Goal: Task Accomplishment & Management: Manage account settings

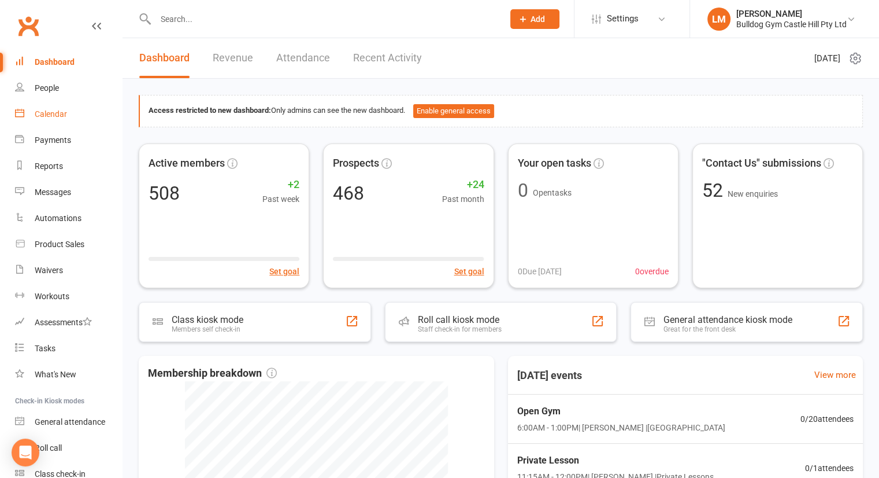
click at [44, 112] on div "Calendar" at bounding box center [51, 113] width 32 height 9
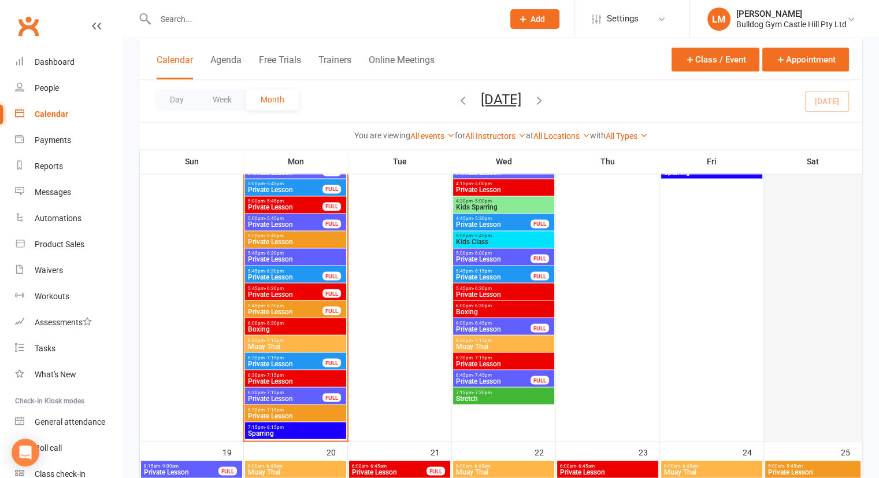
scroll to position [1939, 0]
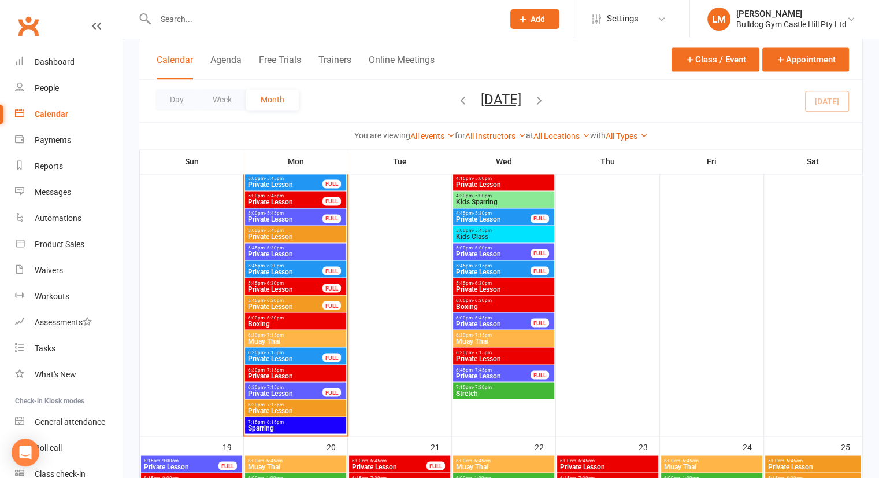
click at [289, 262] on span "5:45pm - 6:30pm" at bounding box center [285, 264] width 76 height 5
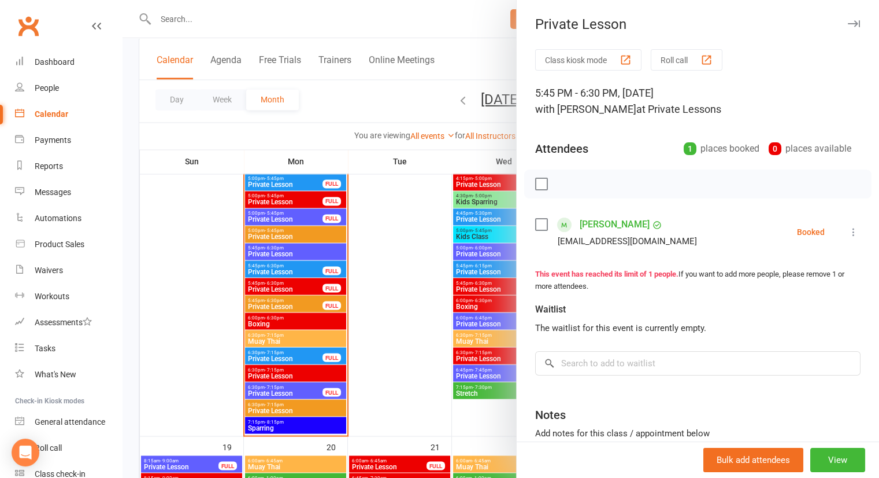
click at [847, 29] on button "button" at bounding box center [854, 24] width 14 height 14
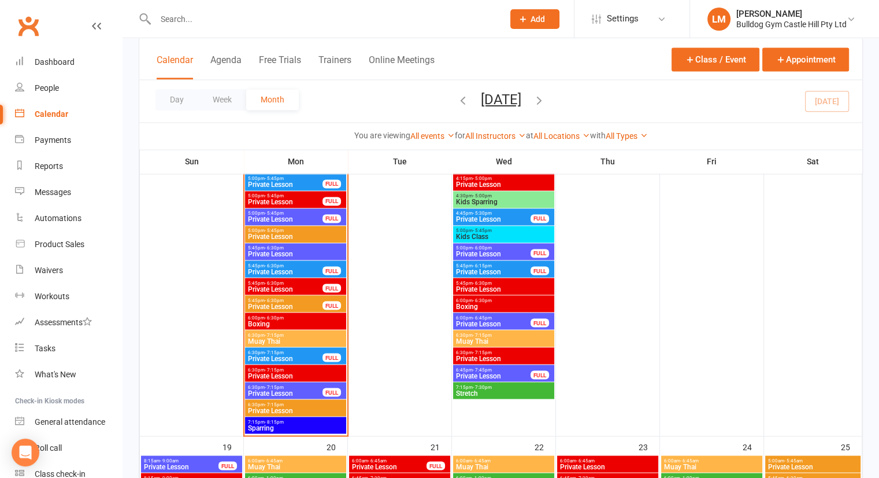
click at [277, 184] on span "Private Lesson" at bounding box center [285, 184] width 76 height 7
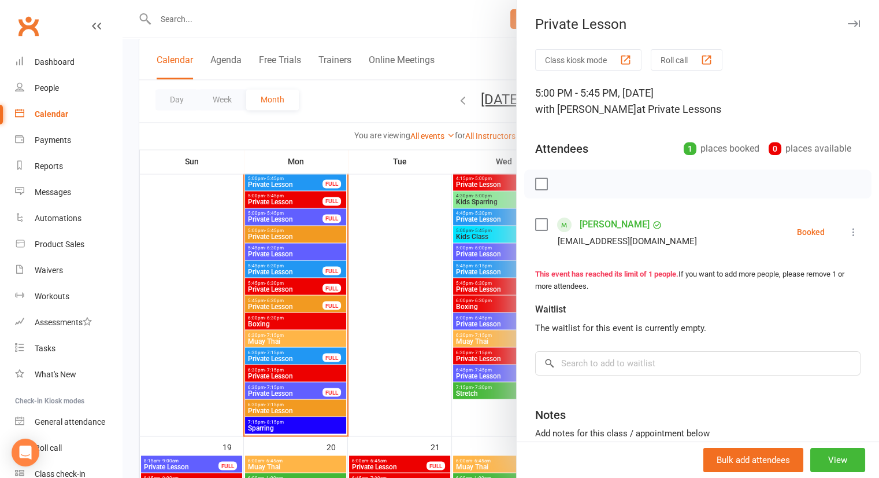
click at [848, 24] on icon "button" at bounding box center [854, 23] width 12 height 7
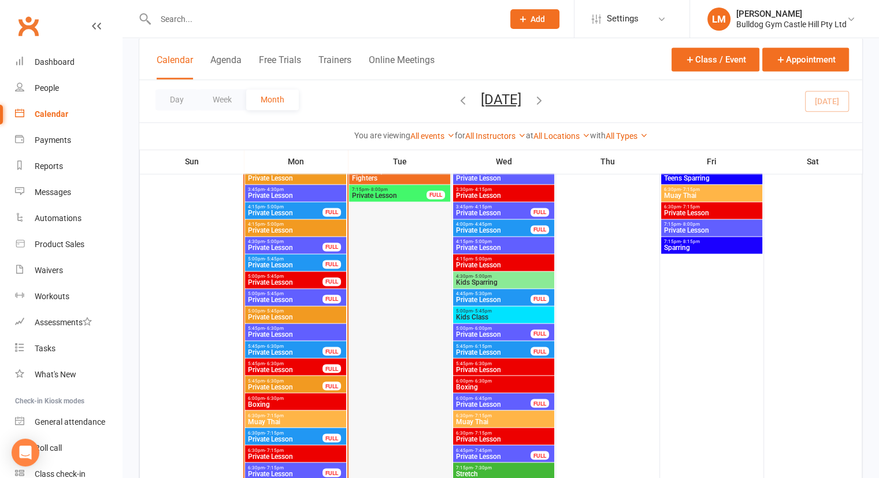
scroll to position [1857, 0]
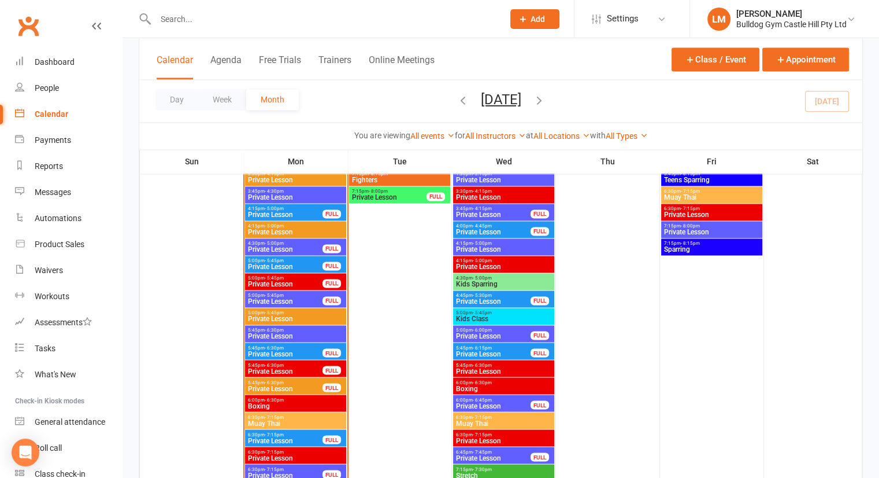
click at [303, 211] on span "Private Lesson" at bounding box center [285, 214] width 76 height 7
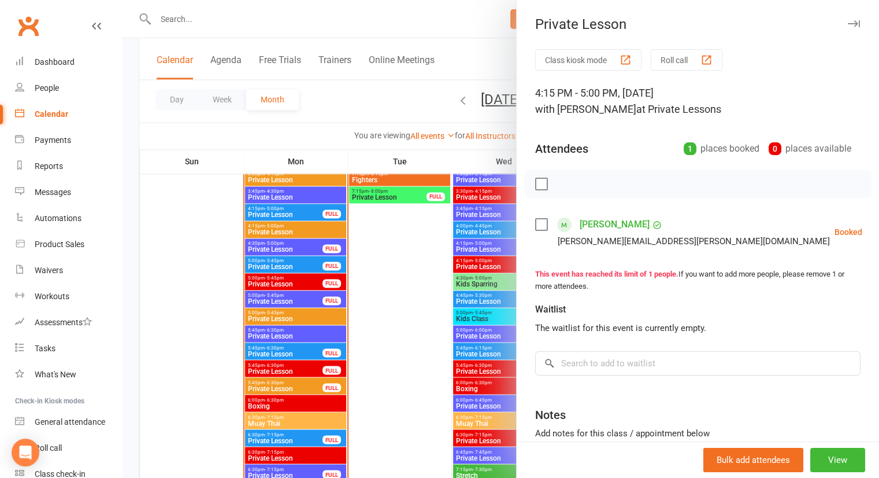
click at [848, 21] on icon "button" at bounding box center [854, 23] width 12 height 7
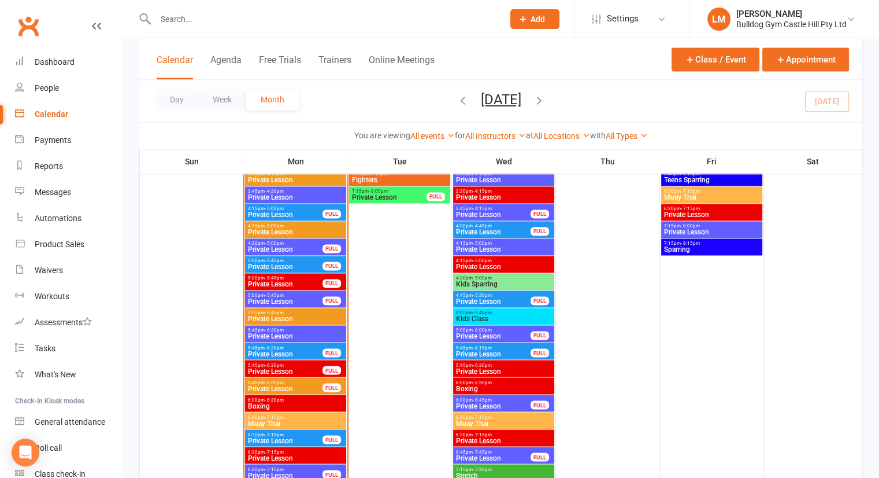
click at [288, 264] on span "Private Lesson" at bounding box center [285, 266] width 76 height 7
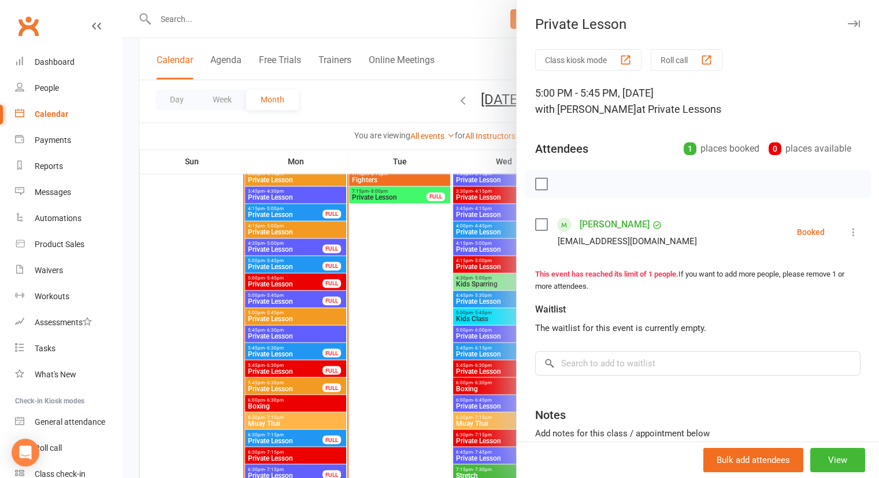
click at [848, 25] on icon "button" at bounding box center [854, 23] width 12 height 7
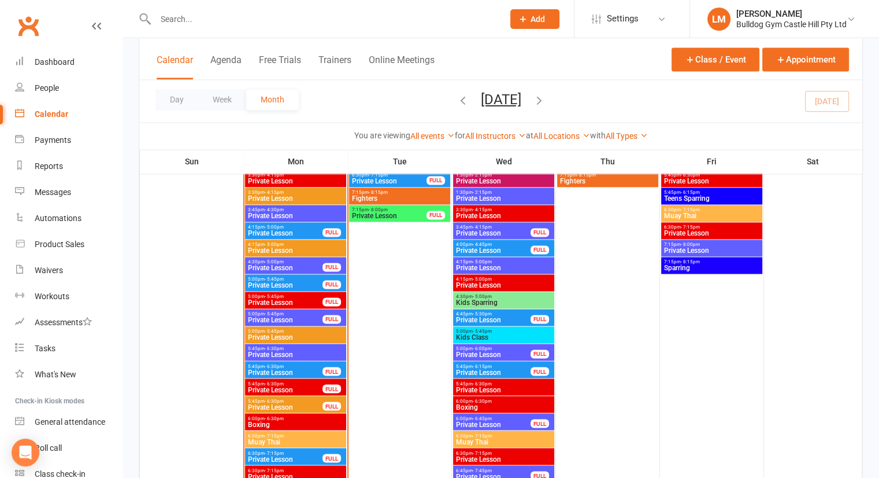
scroll to position [1837, 0]
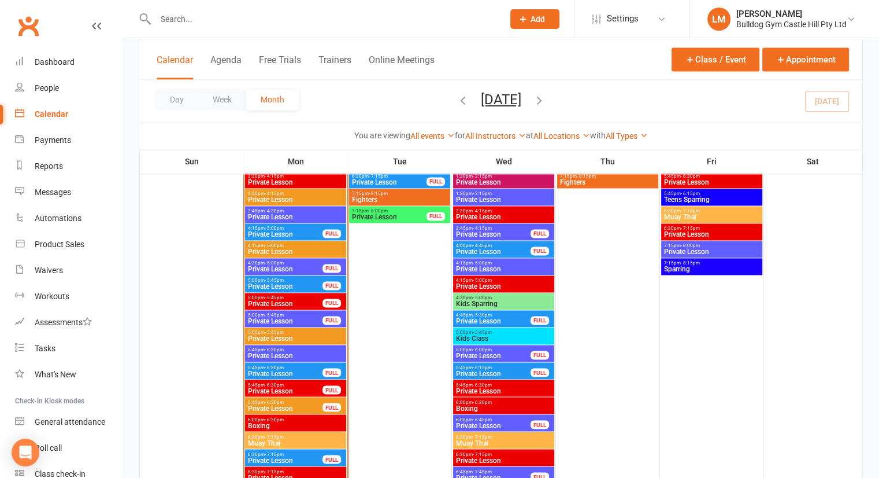
click at [301, 262] on span "4:30pm - 5:00pm" at bounding box center [285, 262] width 76 height 5
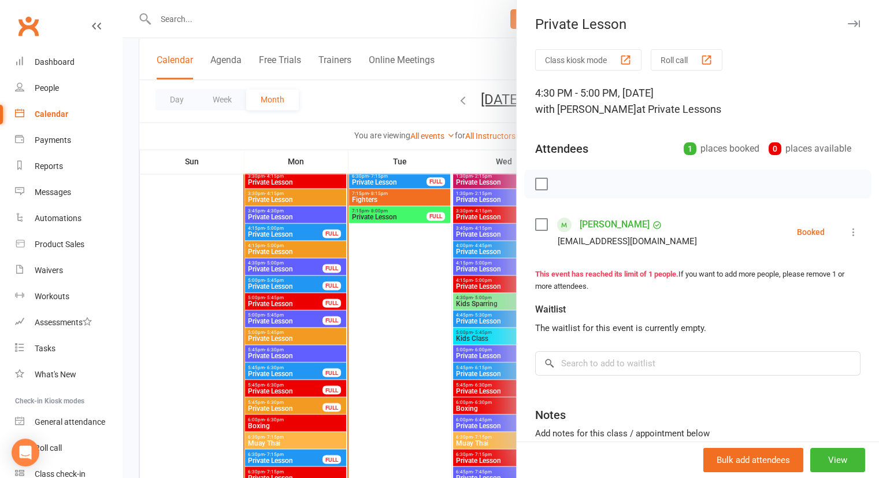
click at [848, 24] on icon "button" at bounding box center [854, 23] width 12 height 7
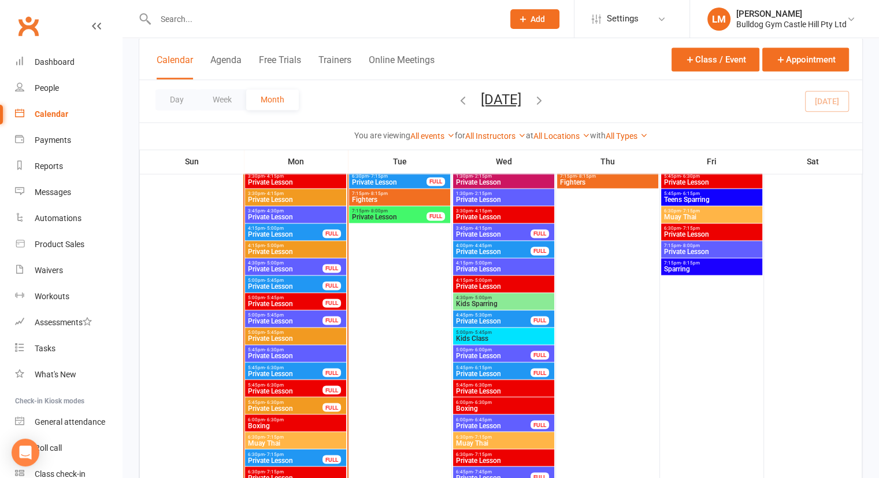
click at [269, 317] on span "Private Lesson" at bounding box center [285, 320] width 76 height 7
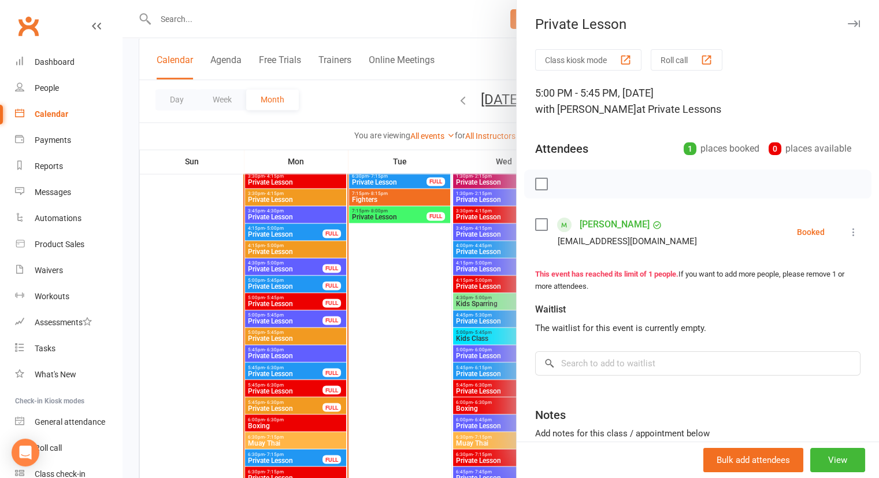
click at [847, 28] on button "button" at bounding box center [854, 24] width 14 height 14
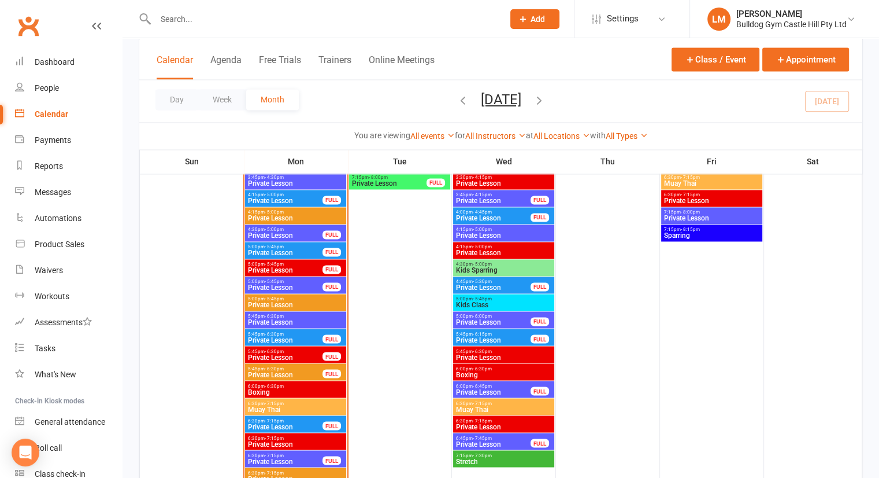
scroll to position [1875, 0]
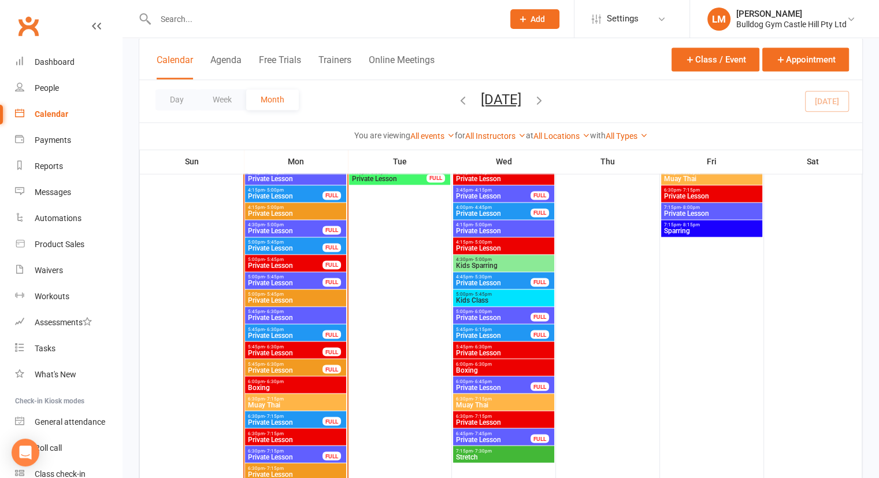
click at [271, 248] on span "Private Lesson" at bounding box center [285, 248] width 76 height 7
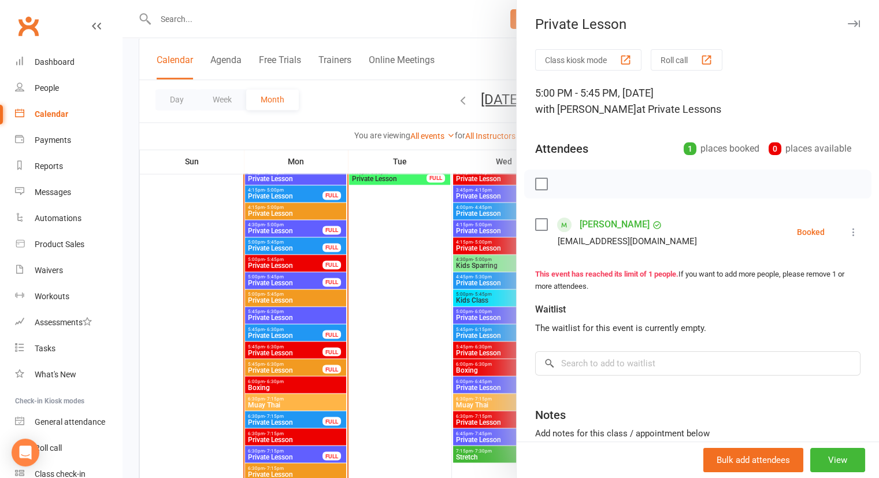
click at [848, 232] on icon at bounding box center [854, 232] width 12 height 12
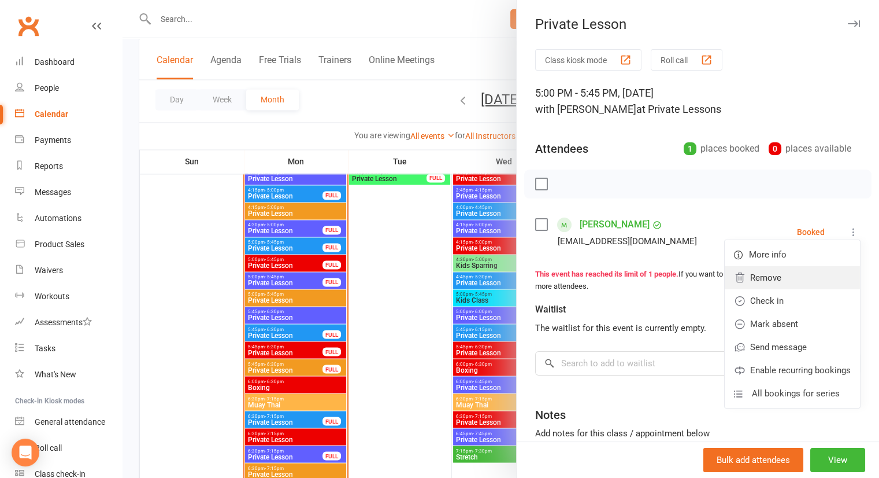
click at [765, 273] on link "Remove" at bounding box center [792, 277] width 135 height 23
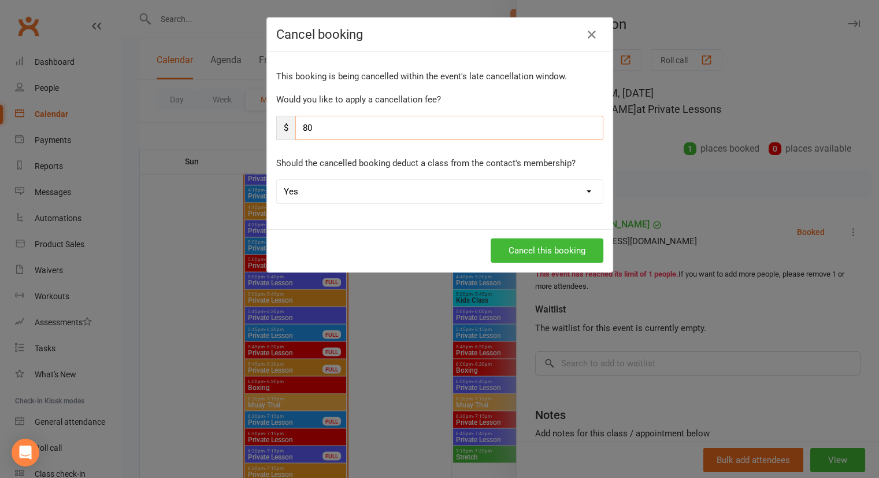
click at [357, 135] on input "80" at bounding box center [449, 128] width 308 height 24
type input "8"
drag, startPoint x: 325, startPoint y: 184, endPoint x: 323, endPoint y: 197, distance: 13.5
click at [325, 184] on select "Yes No" at bounding box center [440, 191] width 326 height 23
select select "1"
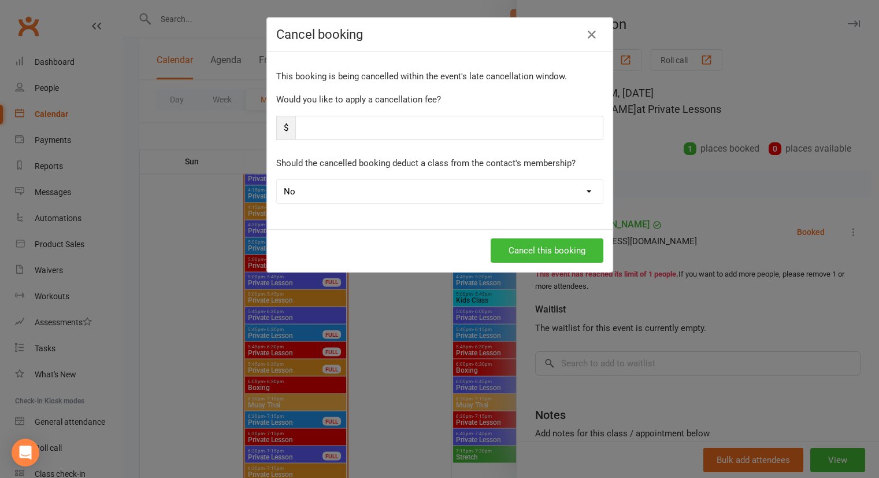
click at [277, 180] on select "Yes No" at bounding box center [440, 191] width 326 height 23
click at [516, 246] on button "Cancel this booking" at bounding box center [547, 250] width 113 height 24
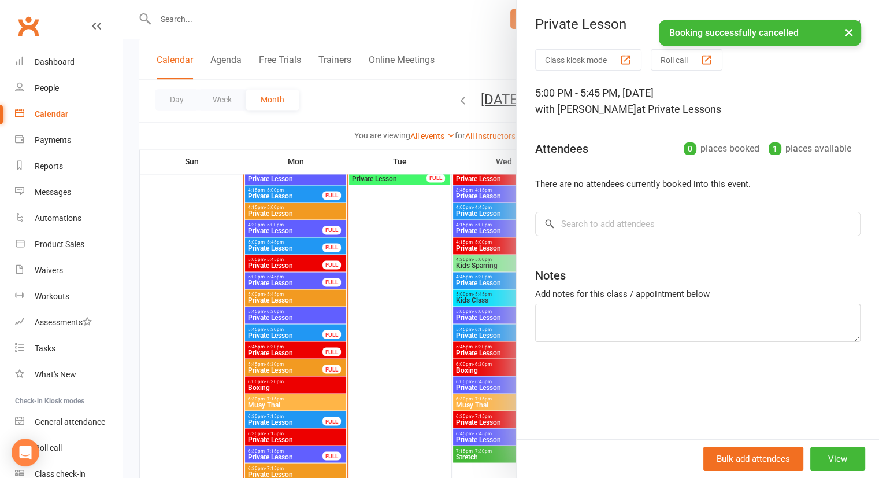
click at [847, 45] on button "×" at bounding box center [849, 32] width 21 height 25
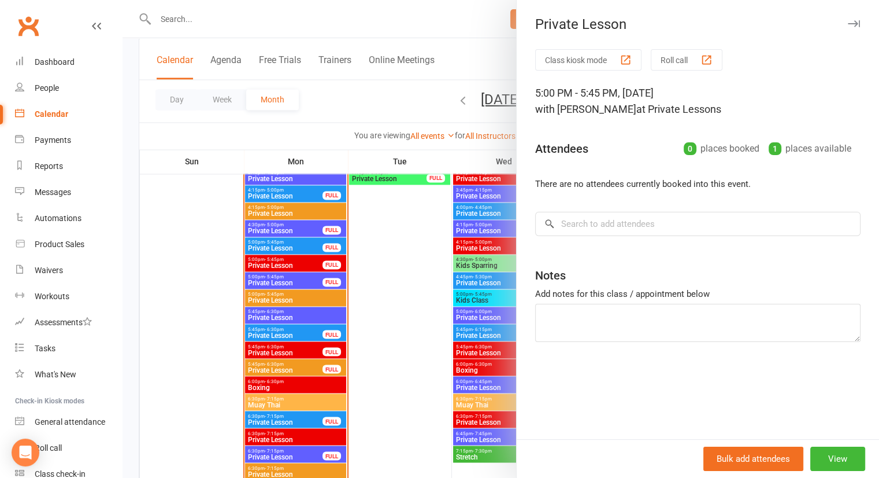
click at [848, 24] on icon "button" at bounding box center [854, 23] width 12 height 7
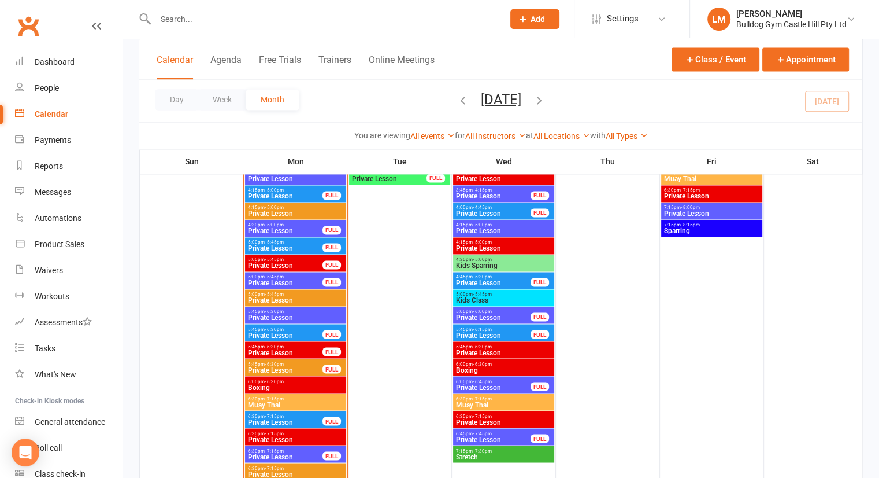
click at [278, 241] on span "- 5:45pm" at bounding box center [274, 241] width 19 height 5
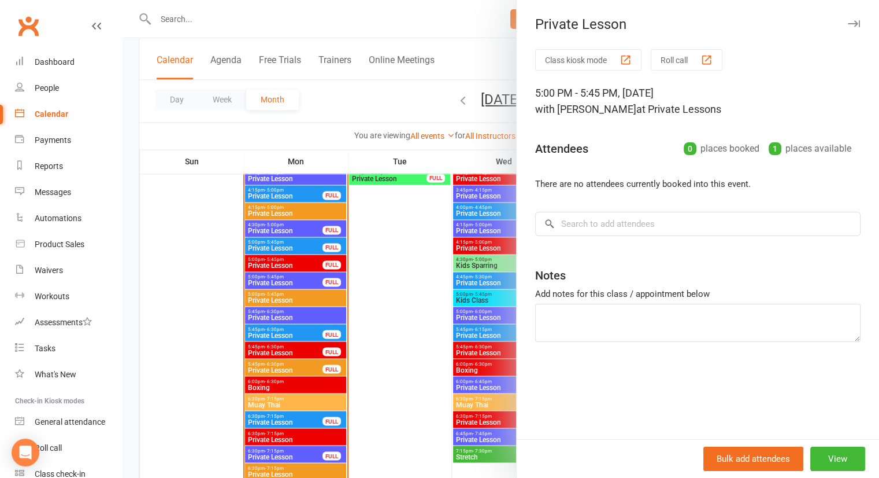
click at [848, 21] on icon "button" at bounding box center [854, 23] width 12 height 7
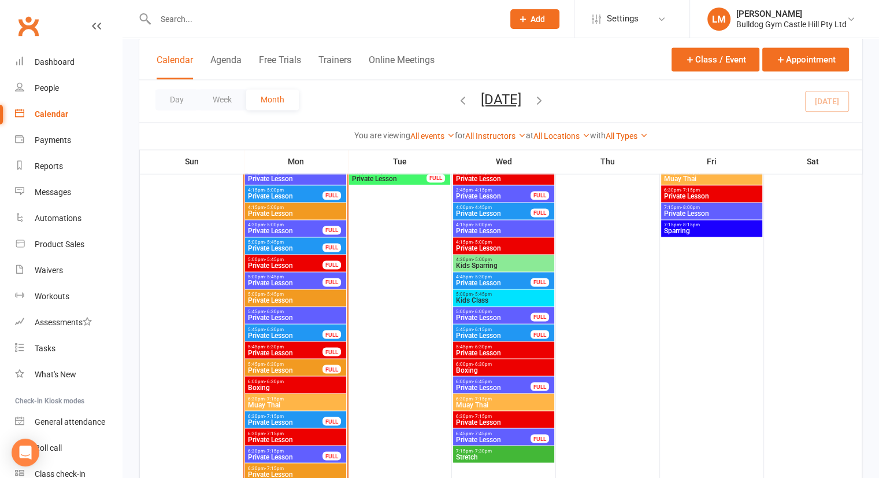
click at [265, 279] on span "Private Lesson" at bounding box center [285, 282] width 76 height 7
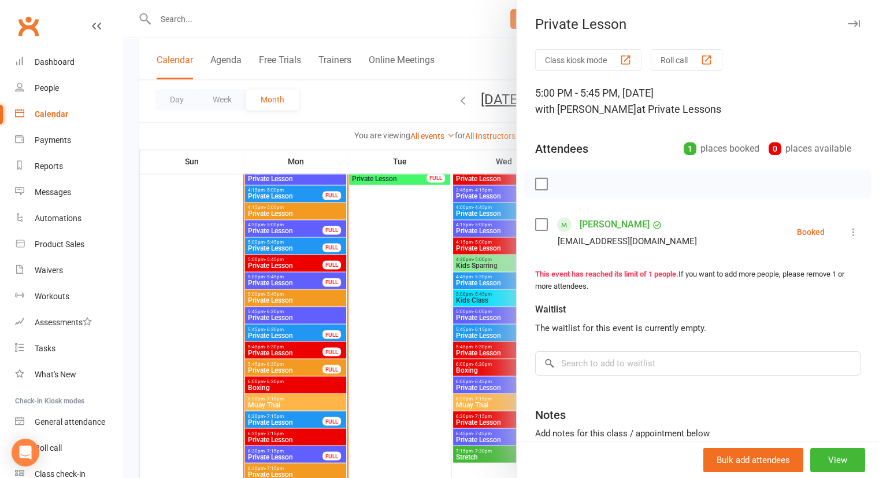
click at [848, 228] on icon at bounding box center [854, 232] width 12 height 12
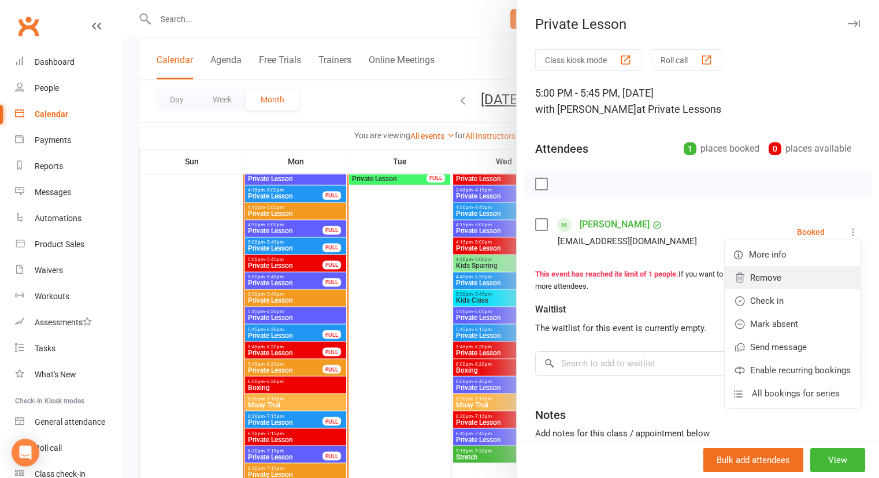
click at [750, 282] on link "Remove" at bounding box center [792, 277] width 135 height 23
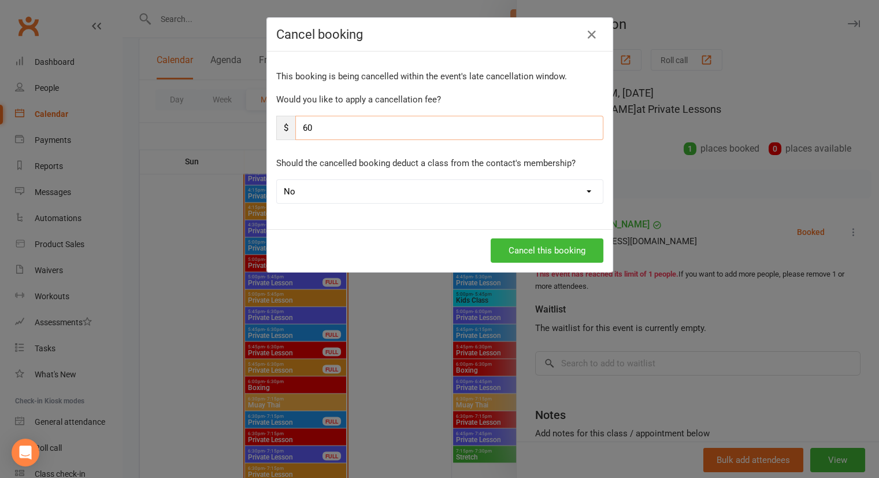
click at [345, 132] on input "60" at bounding box center [449, 128] width 308 height 24
type input "6"
click at [555, 248] on button "Cancel this booking" at bounding box center [547, 250] width 113 height 24
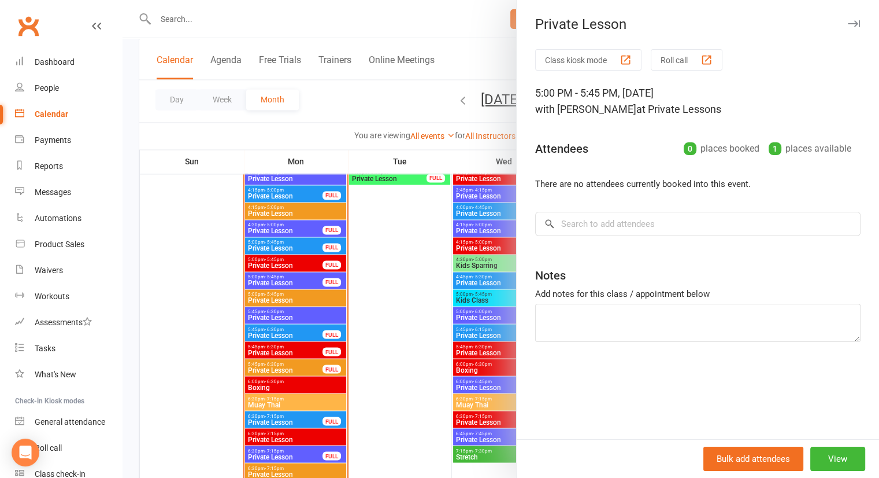
click at [848, 26] on icon "button" at bounding box center [854, 23] width 12 height 7
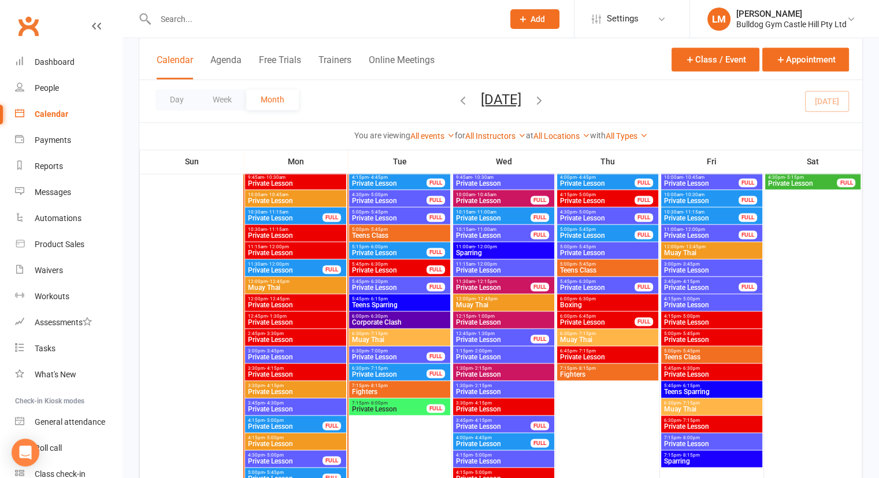
scroll to position [1653, 0]
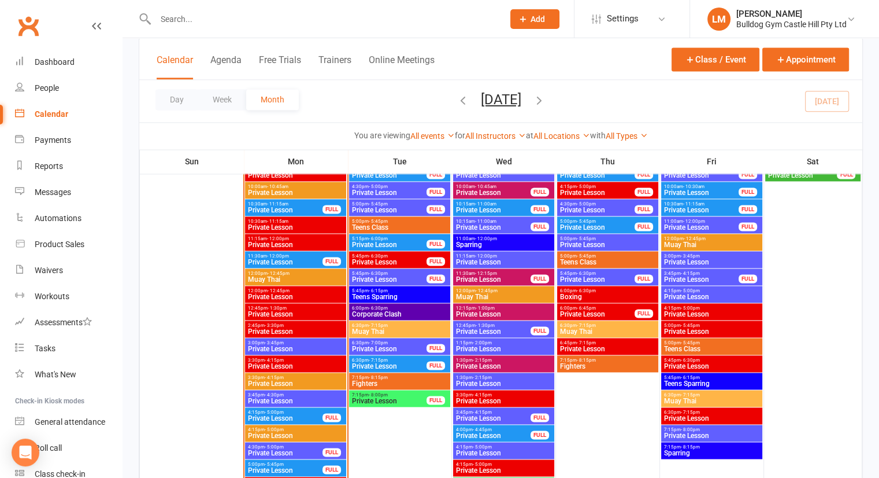
click at [384, 400] on span "Private Lesson" at bounding box center [390, 400] width 76 height 7
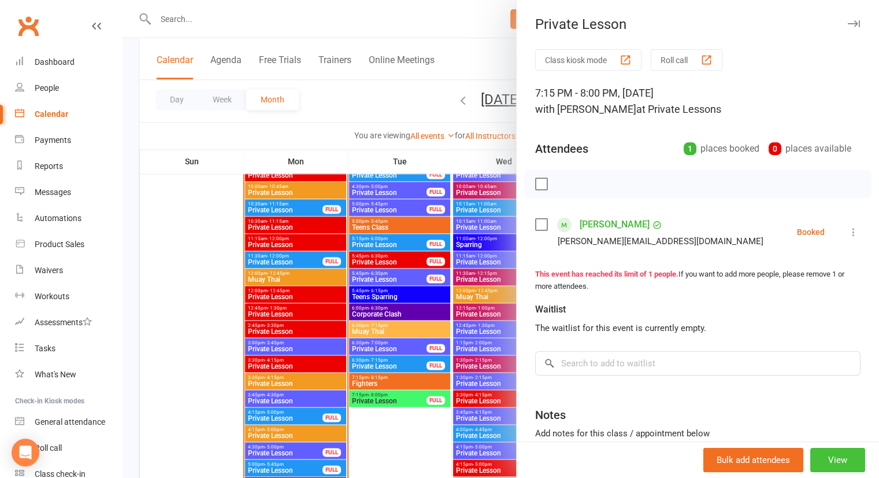
click at [824, 459] on button "View" at bounding box center [838, 459] width 55 height 24
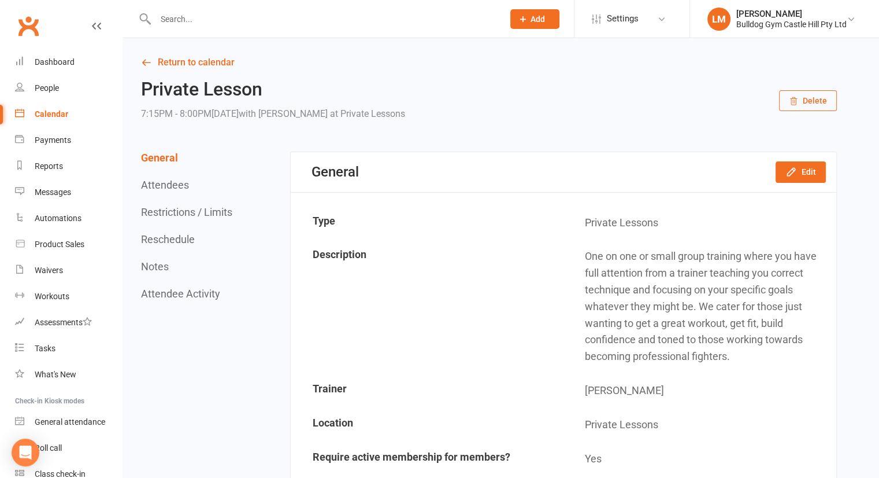
click at [806, 109] on button "Delete" at bounding box center [808, 100] width 58 height 21
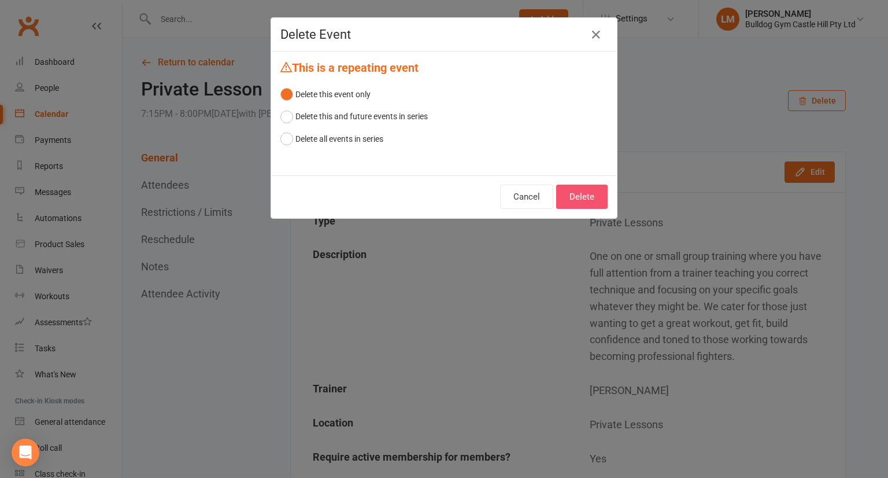
click at [575, 197] on button "Delete" at bounding box center [581, 196] width 51 height 24
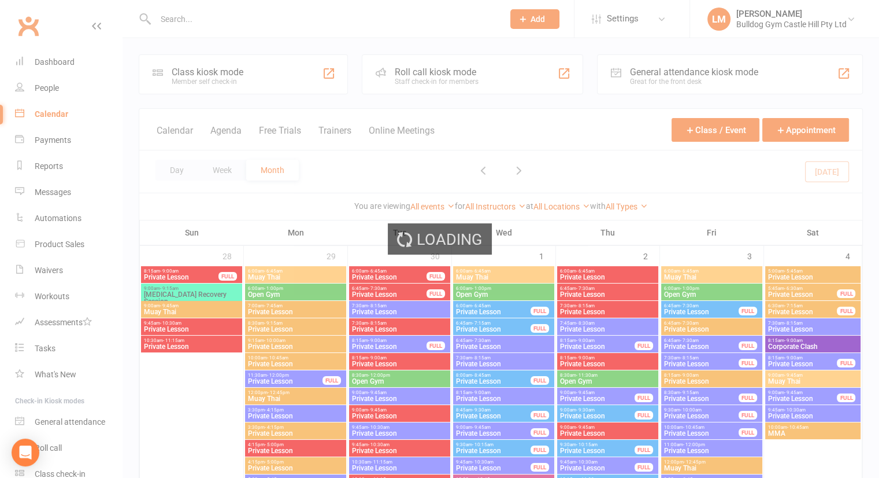
click at [611, 205] on div "Loading" at bounding box center [439, 239] width 879 height 478
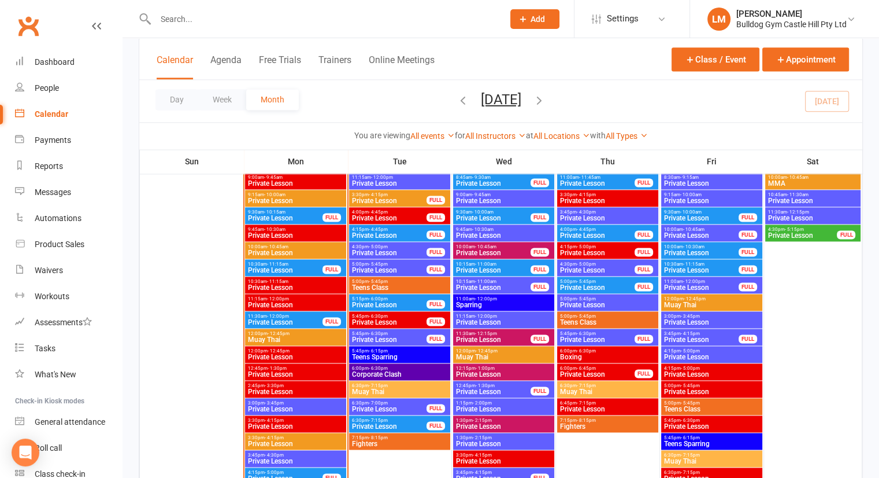
scroll to position [1596, 0]
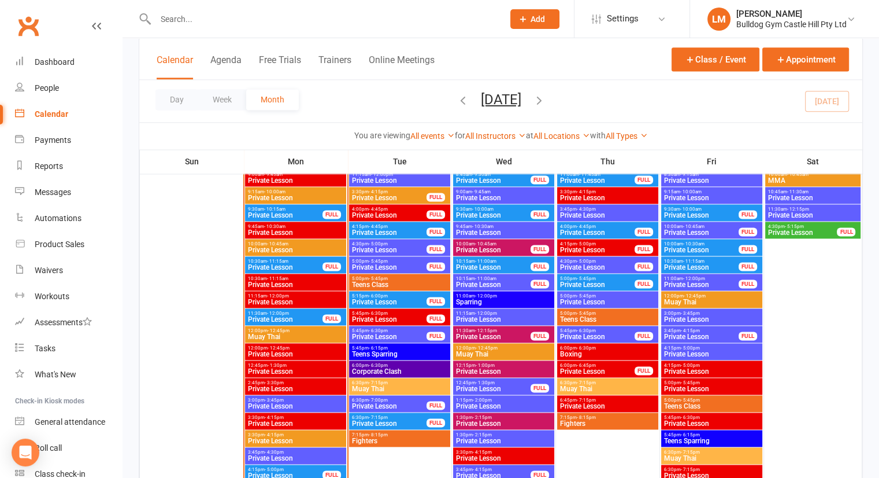
click at [406, 212] on span "Private Lesson" at bounding box center [390, 215] width 76 height 7
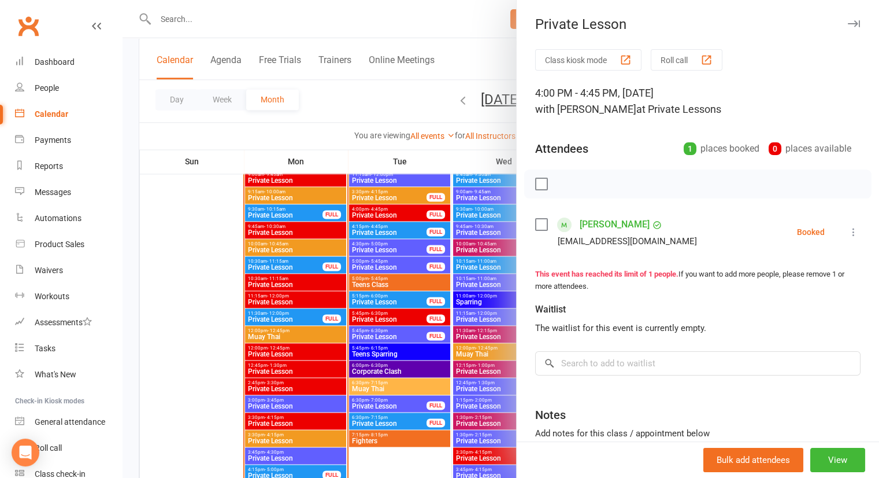
click at [848, 24] on icon "button" at bounding box center [854, 23] width 12 height 7
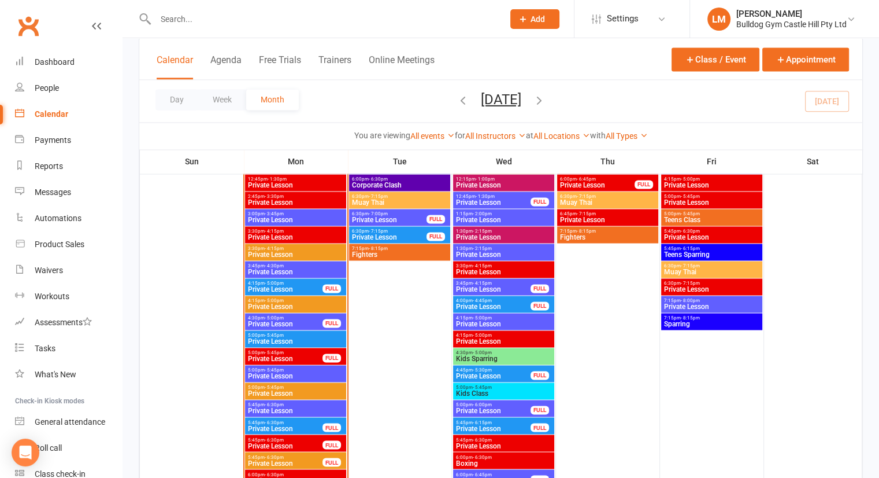
scroll to position [1797, 0]
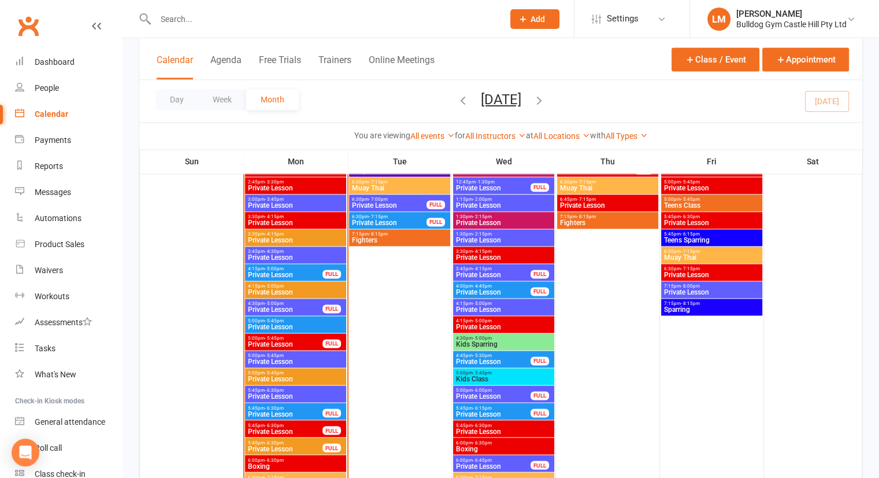
click at [287, 363] on span "Private Lesson" at bounding box center [295, 361] width 97 height 7
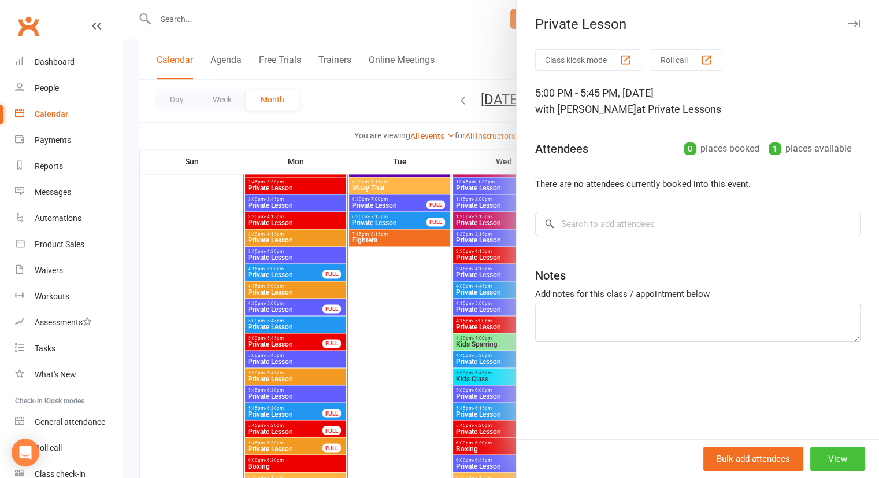
click at [837, 460] on button "View" at bounding box center [838, 458] width 55 height 24
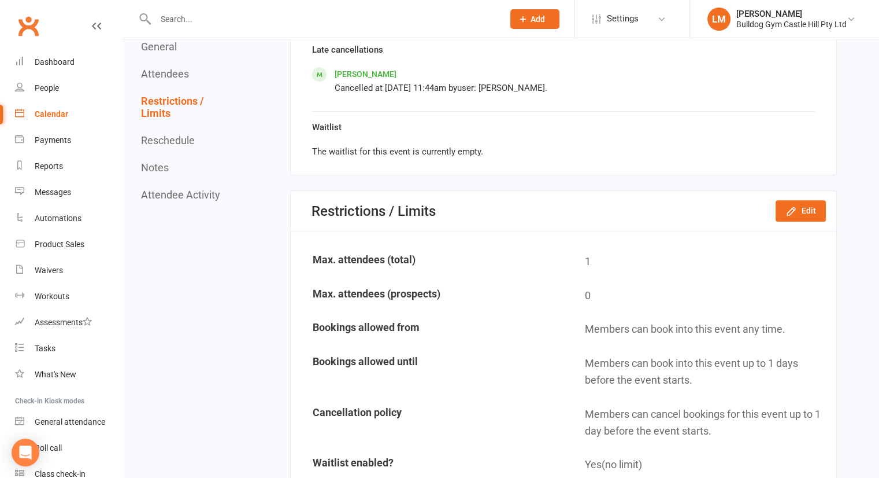
scroll to position [774, 0]
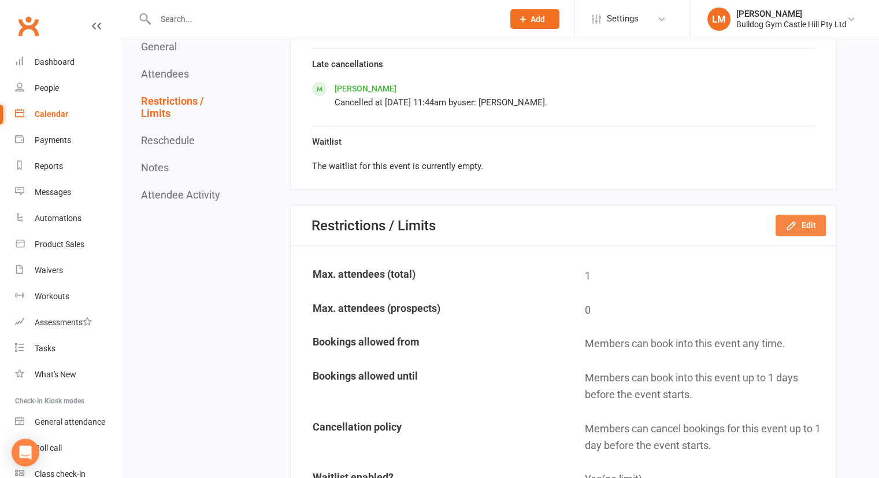
click at [803, 224] on button "Edit" at bounding box center [801, 224] width 50 height 21
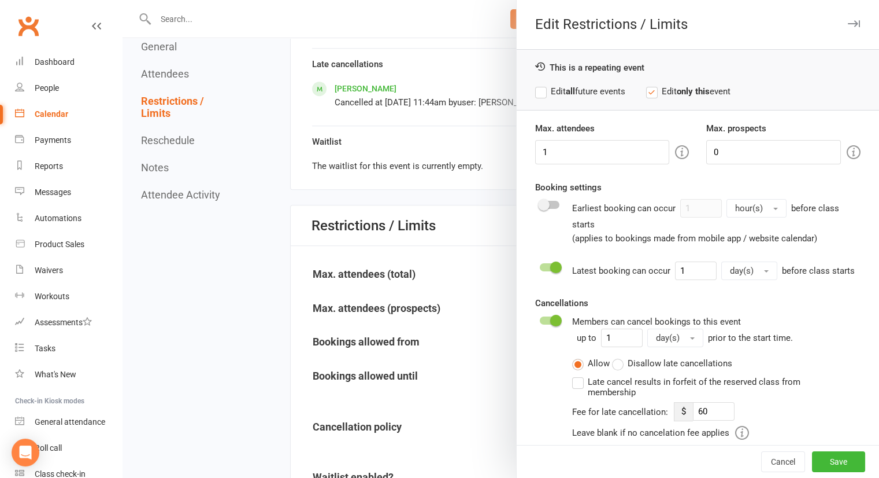
click at [748, 265] on button "day(s)" at bounding box center [750, 270] width 56 height 19
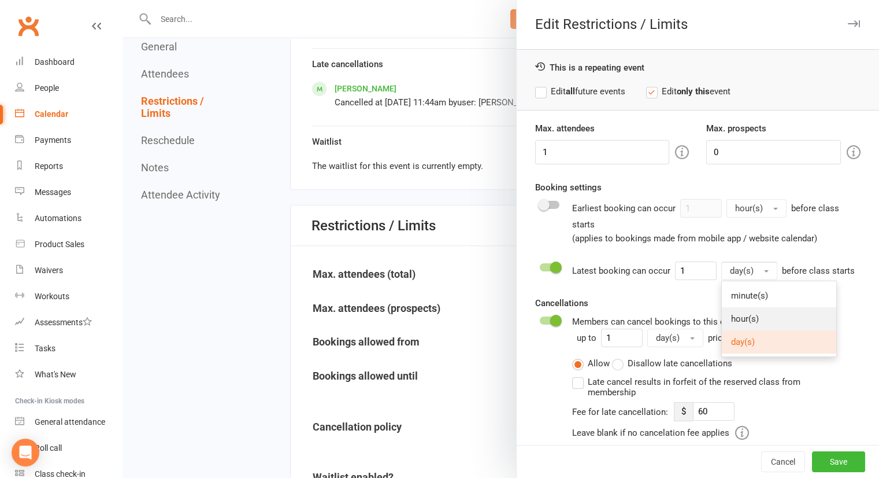
click at [731, 315] on span "hour(s)" at bounding box center [745, 318] width 28 height 10
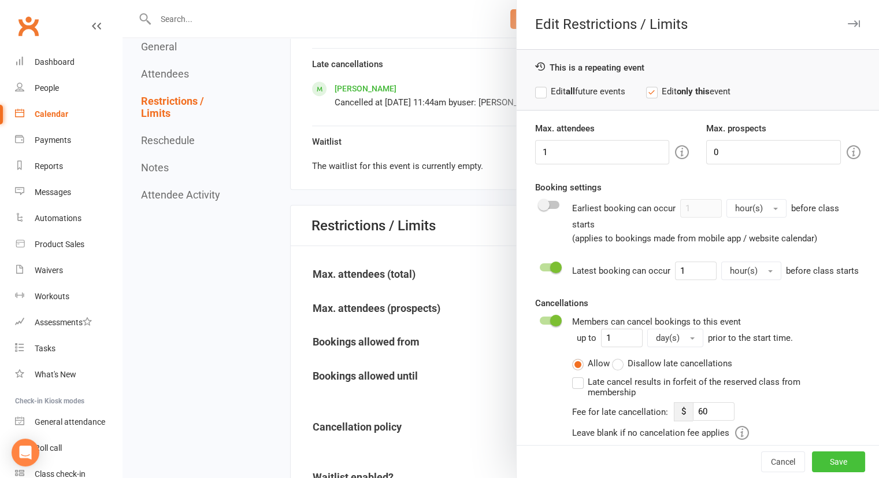
click at [831, 460] on button "Save" at bounding box center [838, 461] width 53 height 21
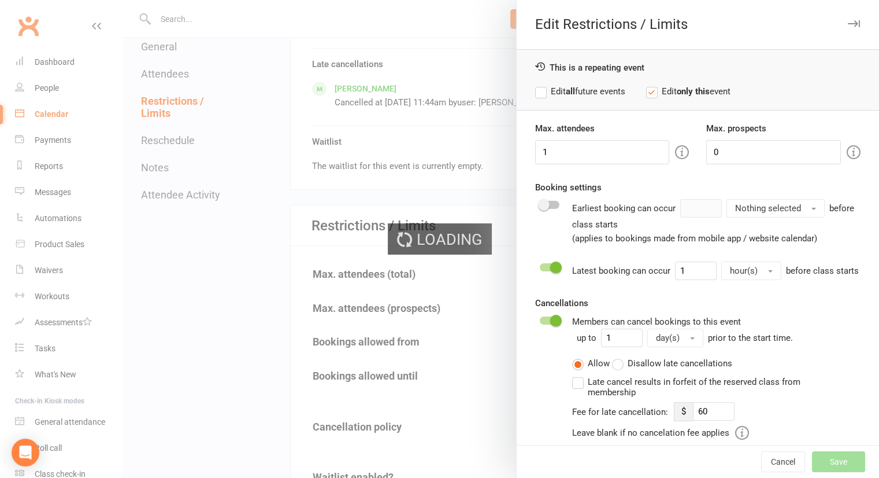
type input "60"
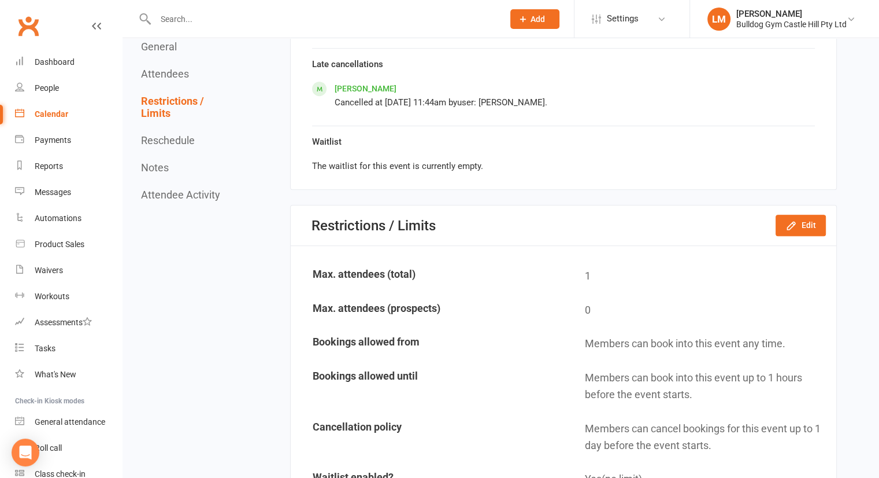
click at [49, 110] on div "Calendar" at bounding box center [52, 113] width 34 height 9
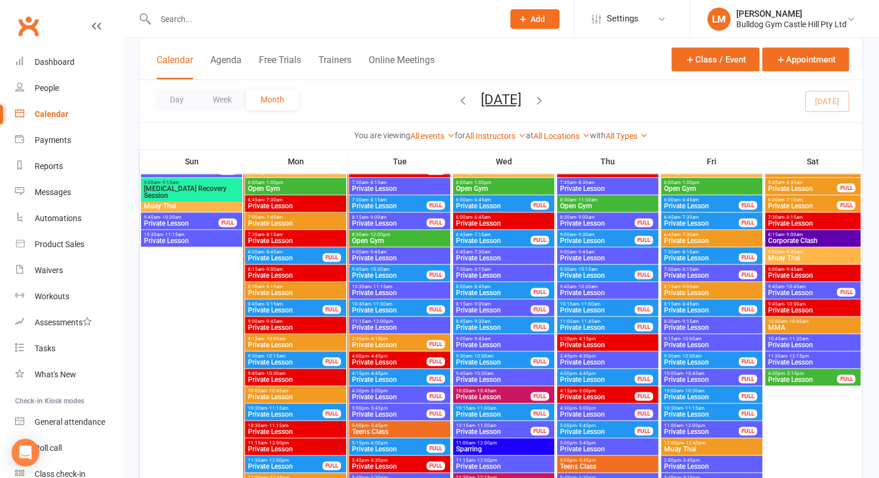
scroll to position [1436, 0]
